Goal: Transaction & Acquisition: Obtain resource

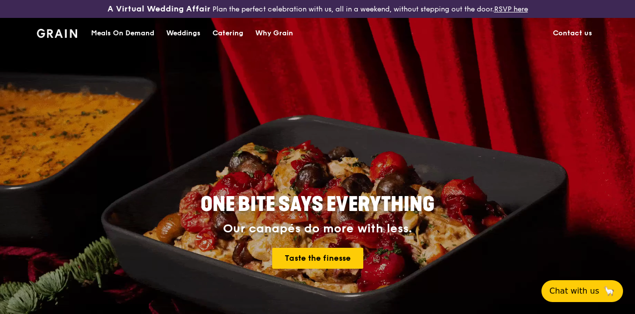
click at [238, 39] on div "Catering" at bounding box center [227, 33] width 31 height 30
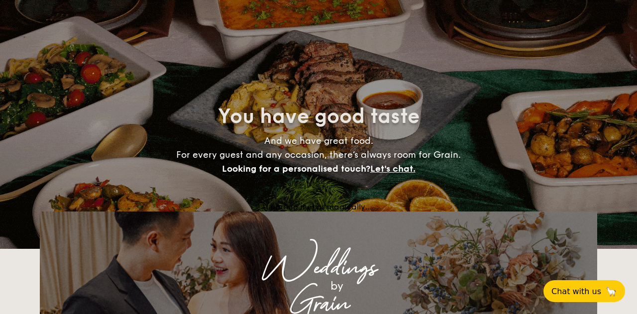
select select
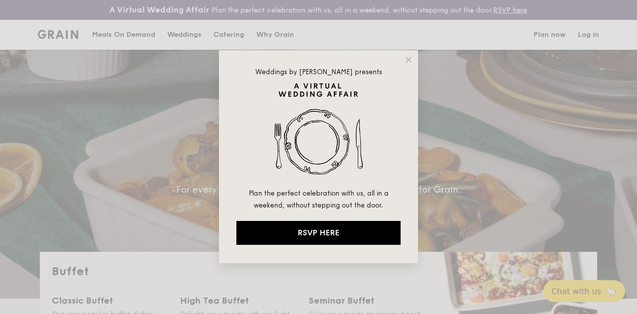
click at [410, 61] on icon at bounding box center [407, 59] width 5 height 5
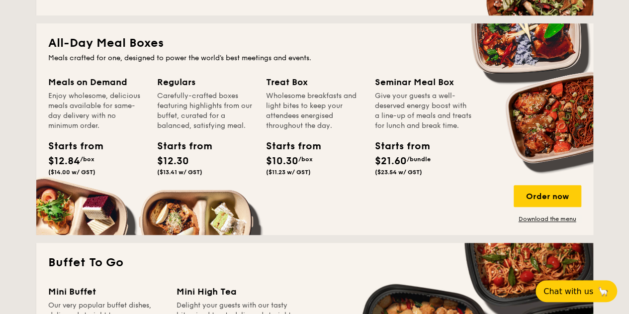
scroll to position [398, 0]
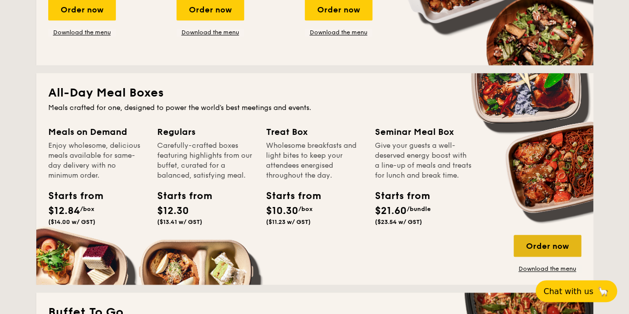
click at [543, 254] on div "Order now" at bounding box center [548, 246] width 68 height 22
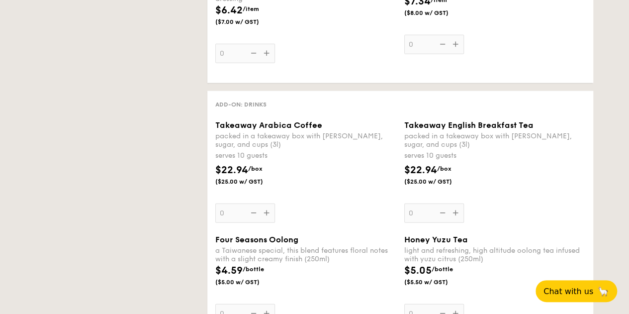
select select
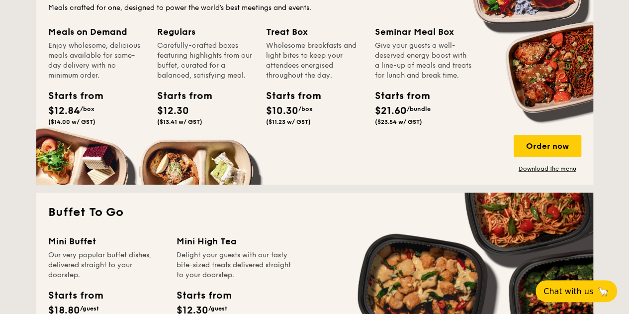
scroll to position [448, 0]
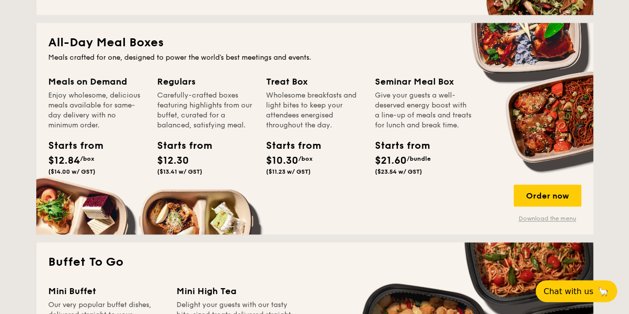
click at [541, 222] on link "Download the menu" at bounding box center [548, 218] width 68 height 8
